Goal: Answer question/provide support

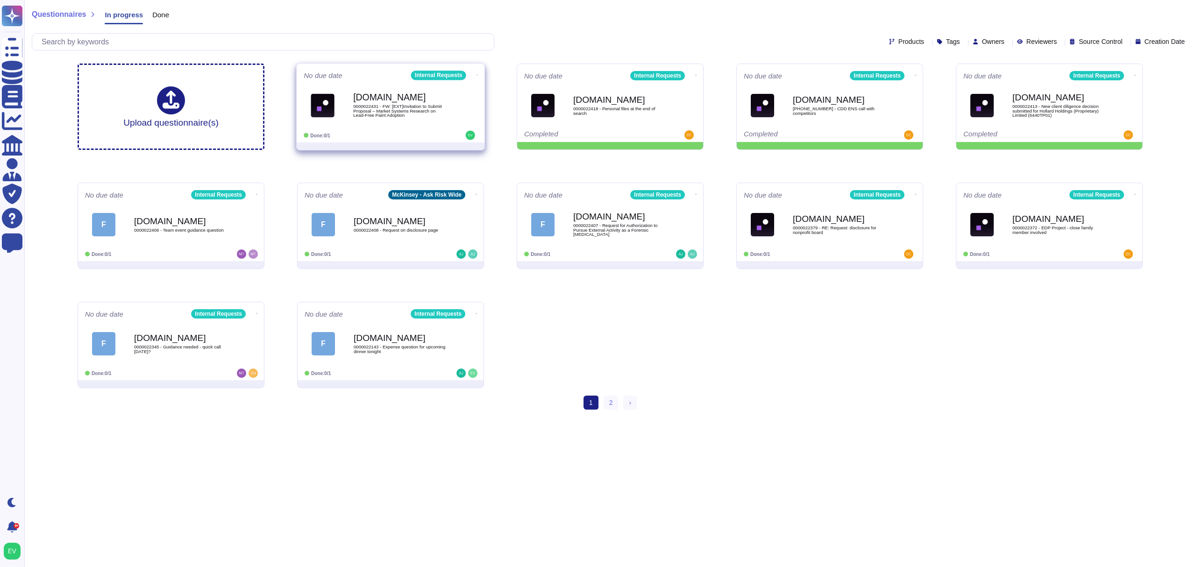
click at [394, 137] on div "Done: 0/1" at bounding box center [362, 135] width 116 height 9
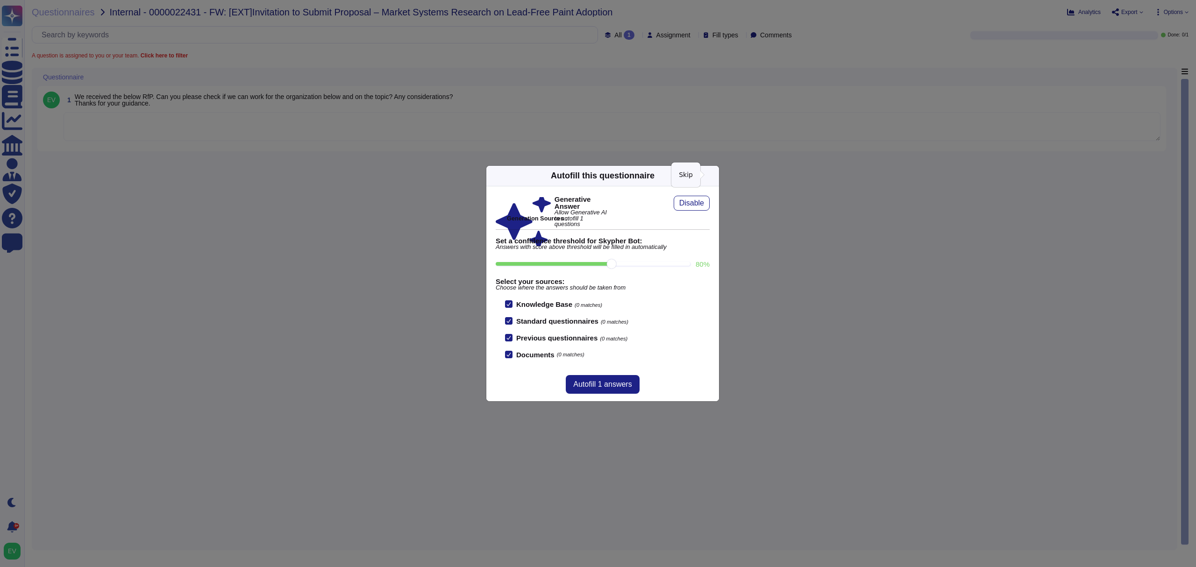
click at [713, 176] on icon at bounding box center [713, 176] width 0 height 0
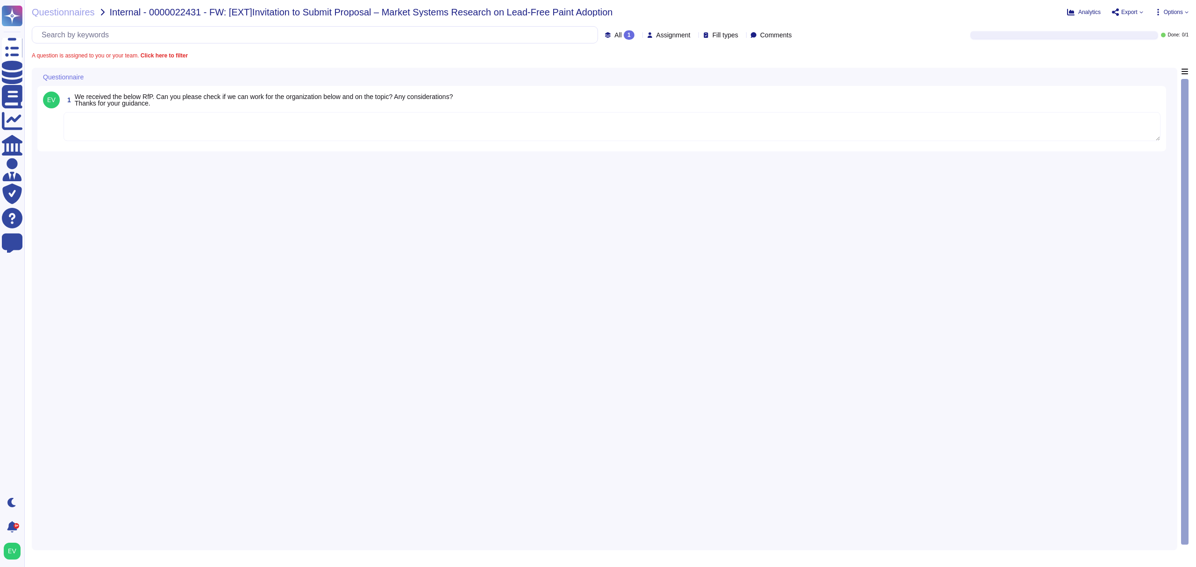
click at [261, 135] on textarea at bounding box center [612, 126] width 1097 height 29
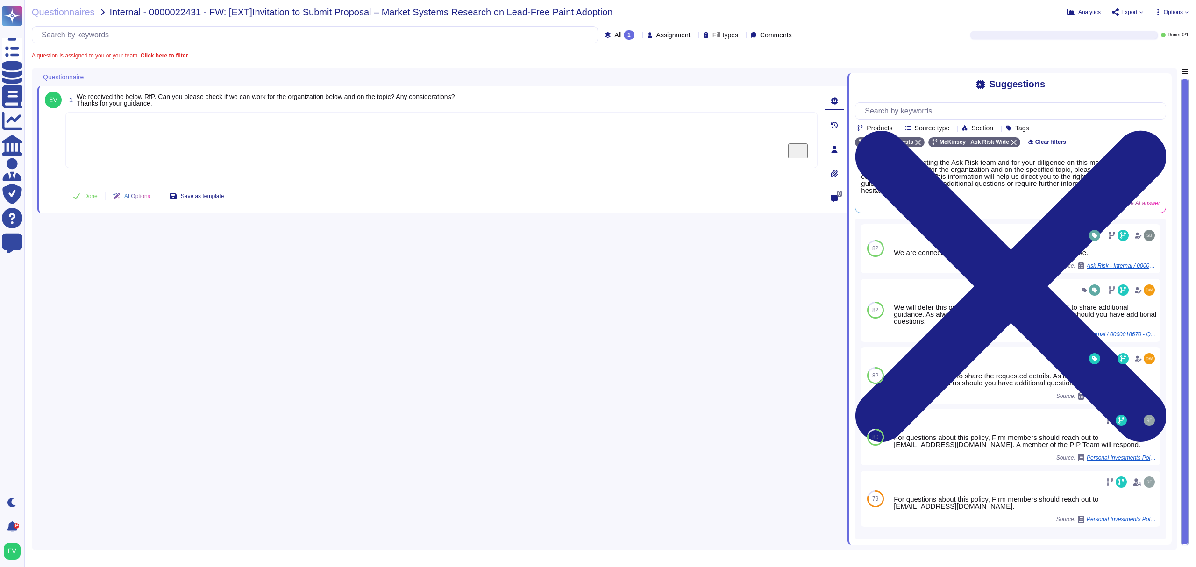
click at [217, 133] on textarea "To enrich screen reader interactions, please activate Accessibility in Grammarl…" at bounding box center [441, 140] width 752 height 56
paste textarea "Thank you for contacting the Ask Risk team. For your review, we are sharing the…"
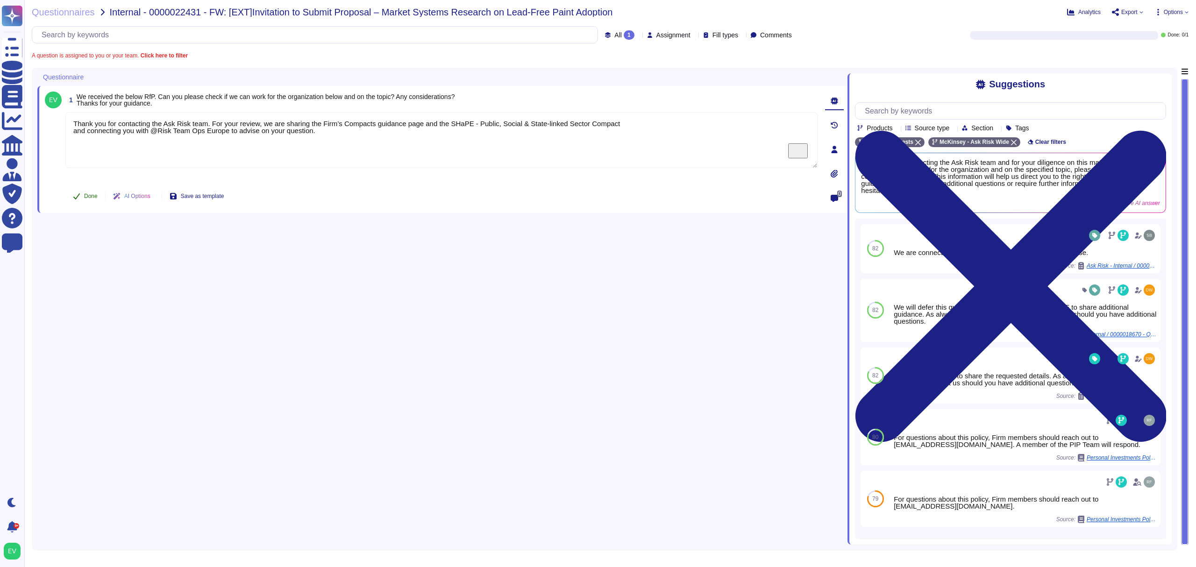
type textarea "Thank you for contacting the Ask Risk team. For your review, we are sharing the…"
click at [86, 190] on button "Done" at bounding box center [85, 196] width 40 height 19
click at [52, 10] on span "Questionnaires" at bounding box center [63, 11] width 63 height 9
